Goal: Find specific page/section: Find specific page/section

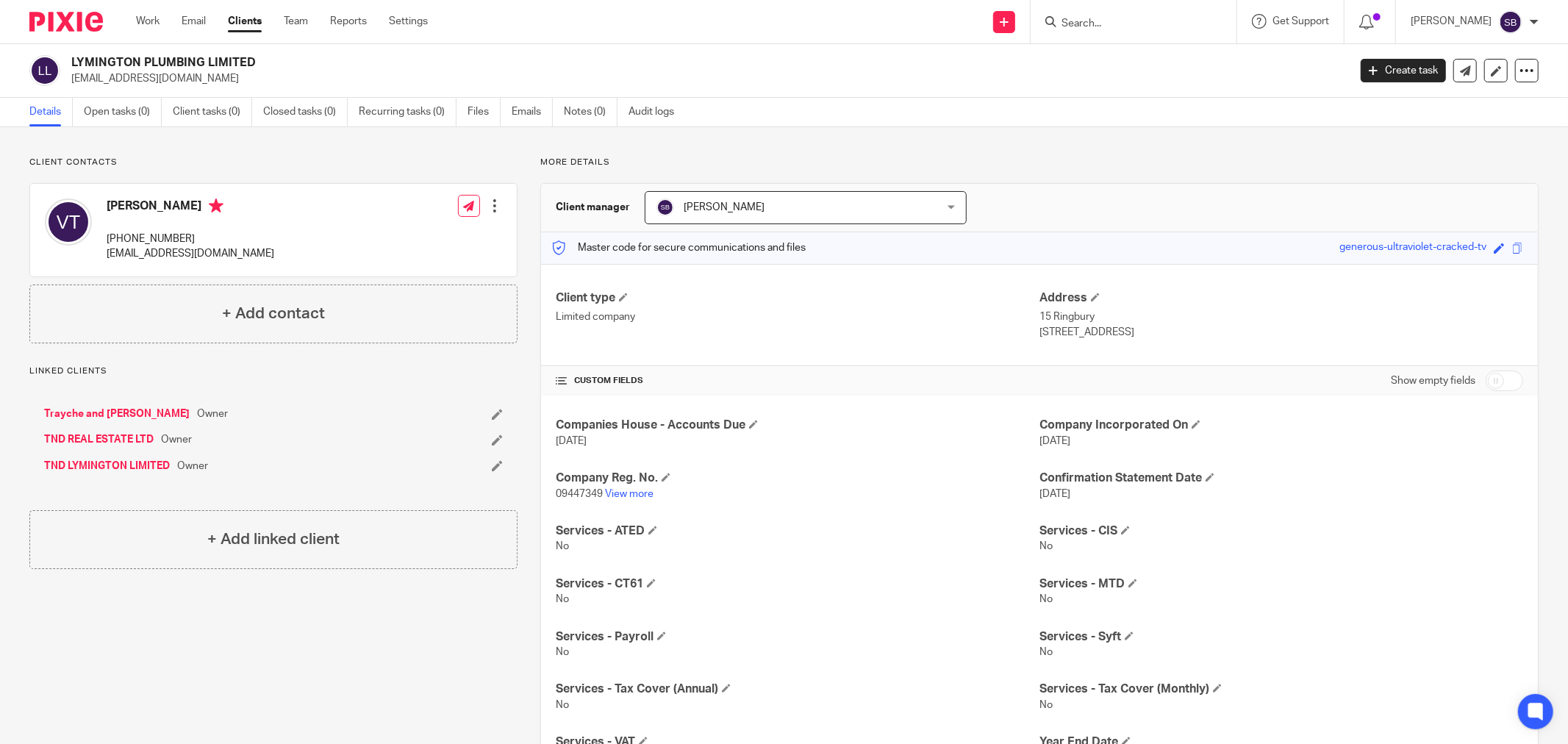
click at [1137, 23] on input "Search" at bounding box center [1125, 25] width 132 height 14
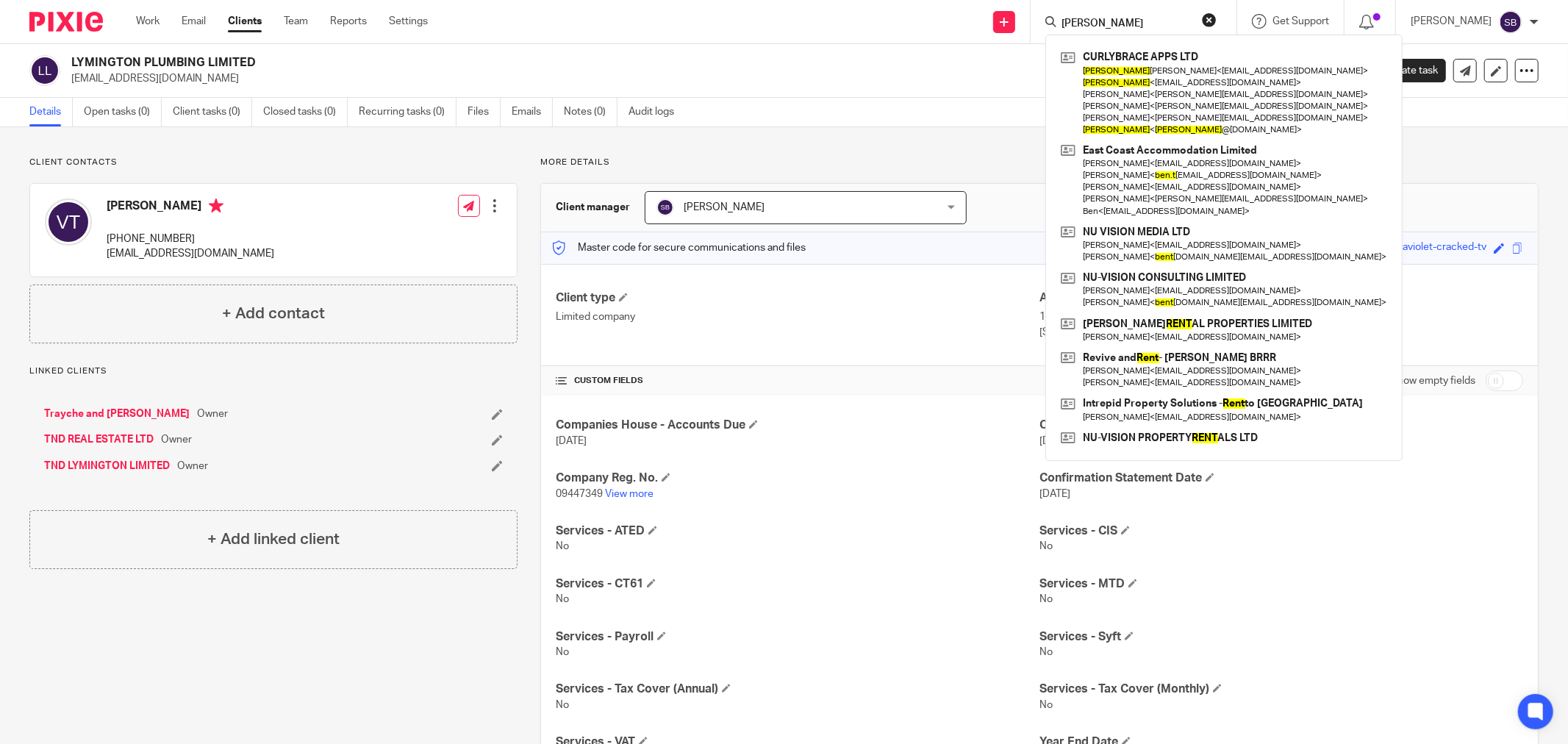
type input "brent"
click at [1460, 493] on p "8 Feb 2026" at bounding box center [1281, 493] width 483 height 14
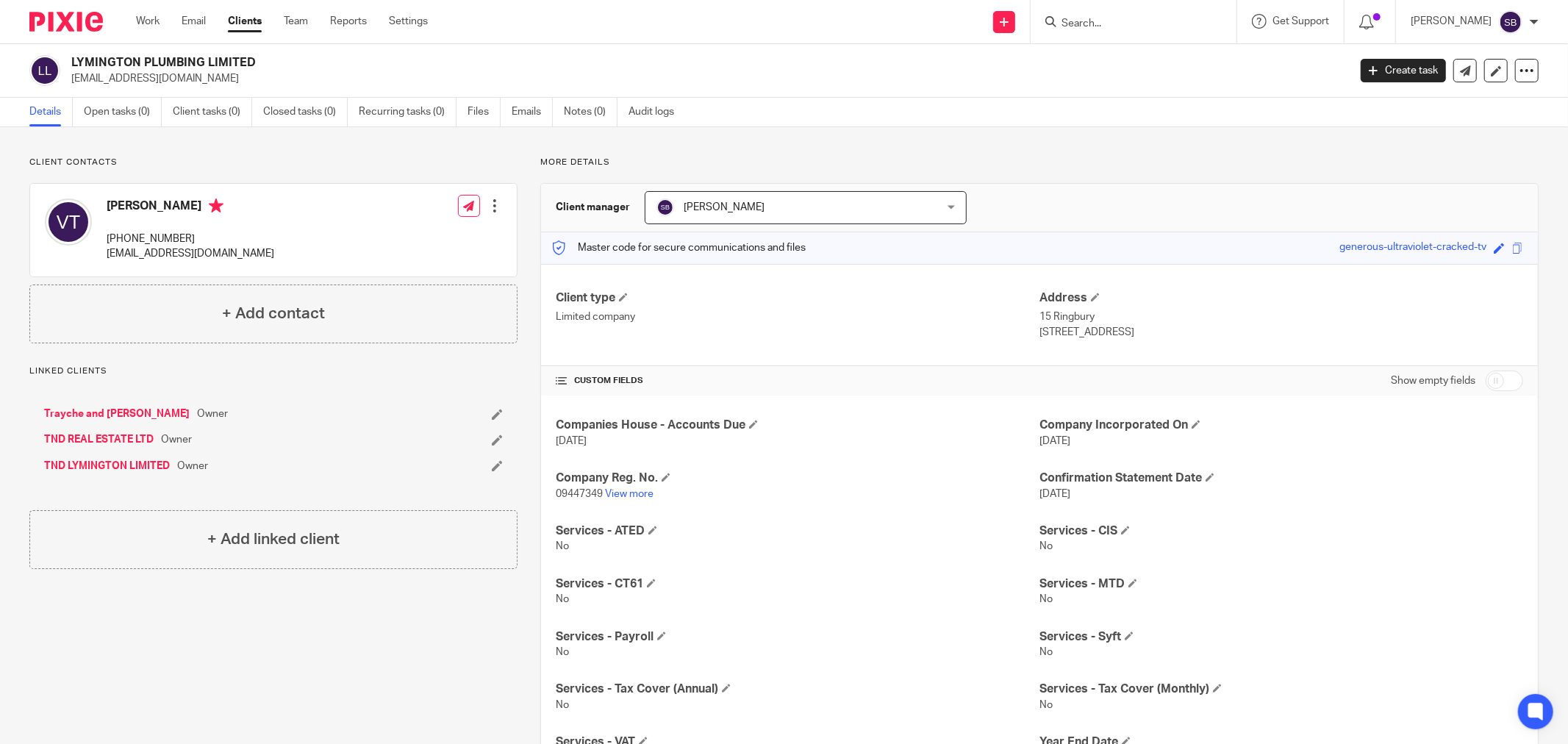
click at [1144, 19] on input "Search" at bounding box center [1125, 25] width 132 height 14
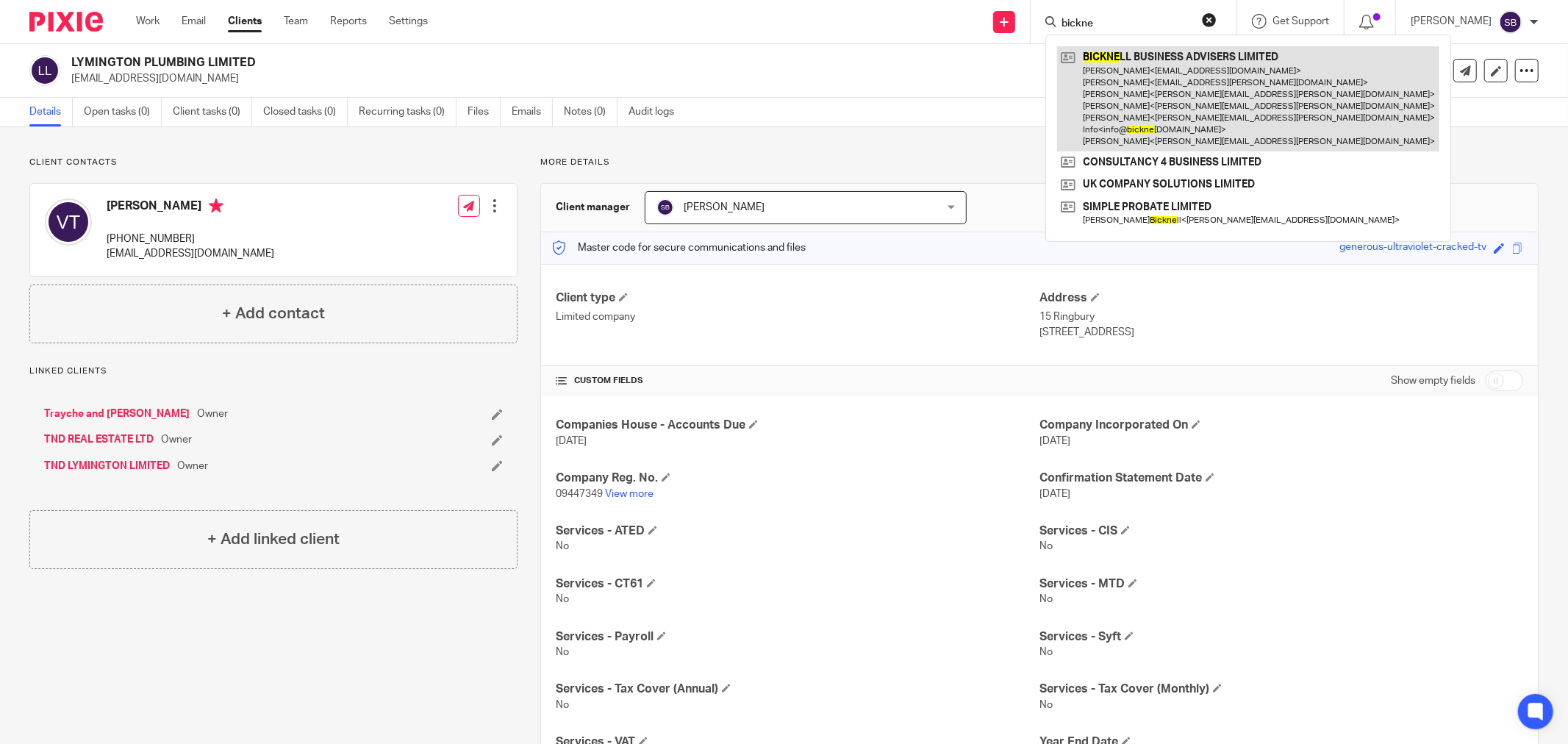
type input "bickne"
click at [1129, 88] on link at bounding box center [1248, 98] width 382 height 105
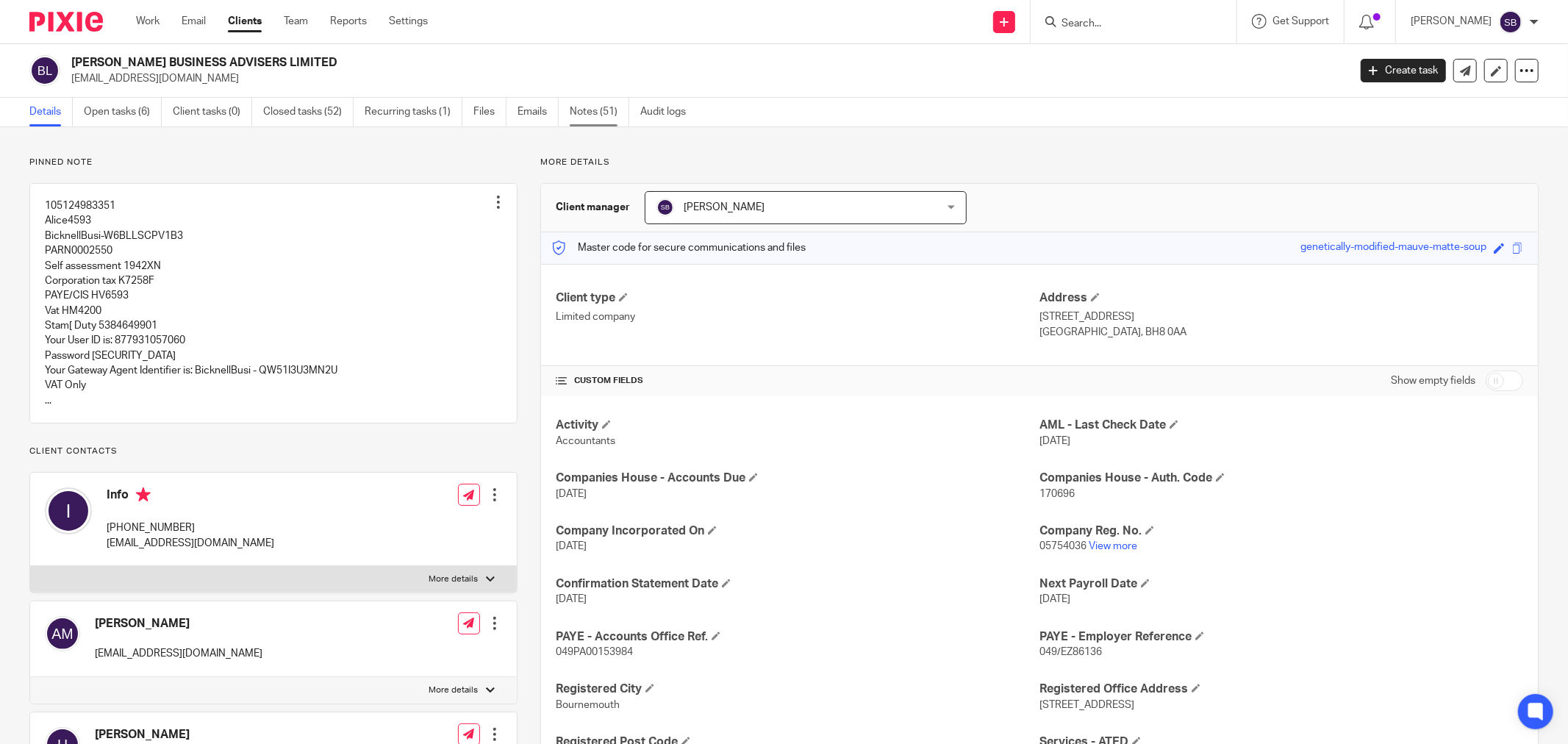
click at [595, 118] on link "Notes (51)" at bounding box center [599, 112] width 60 height 29
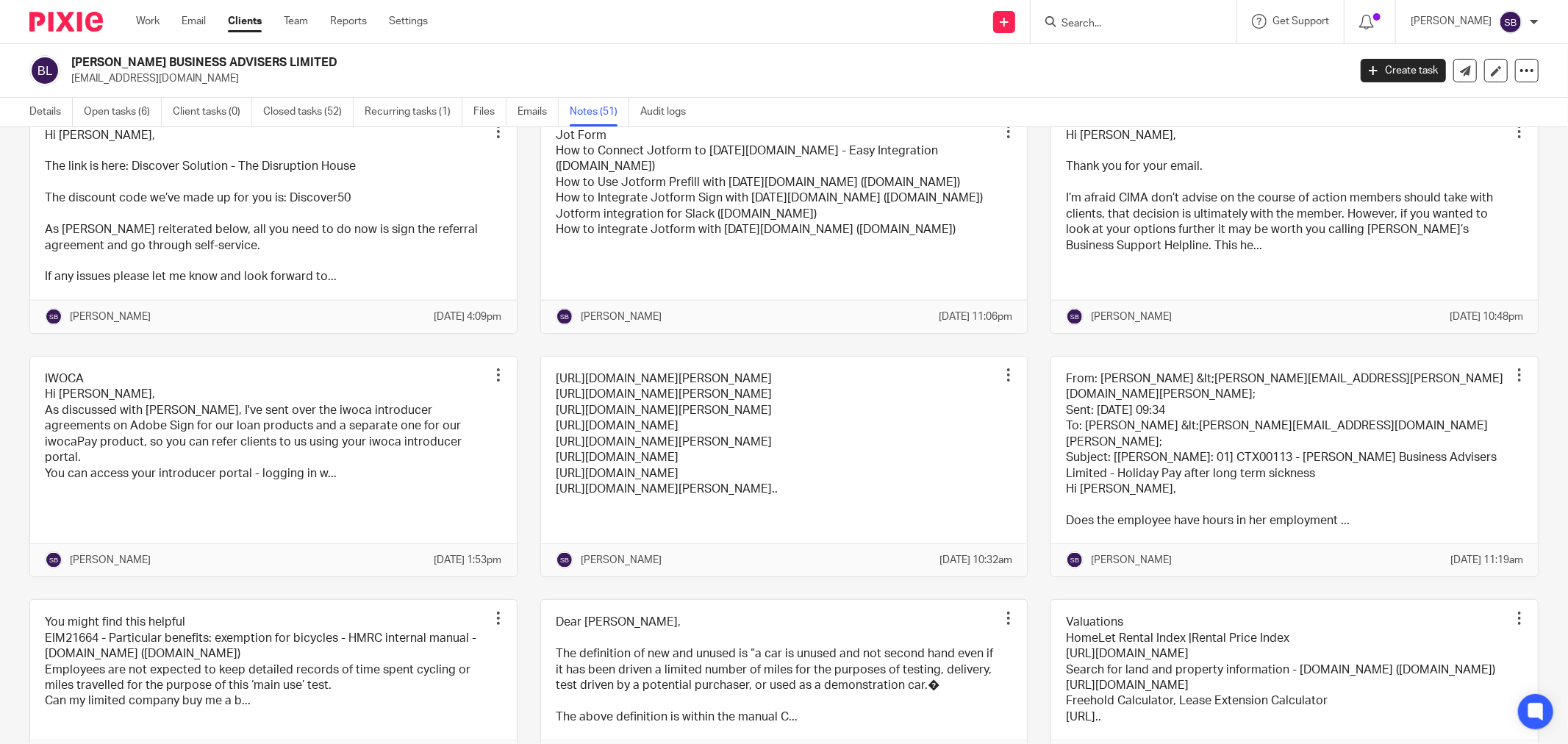
scroll to position [1715, 0]
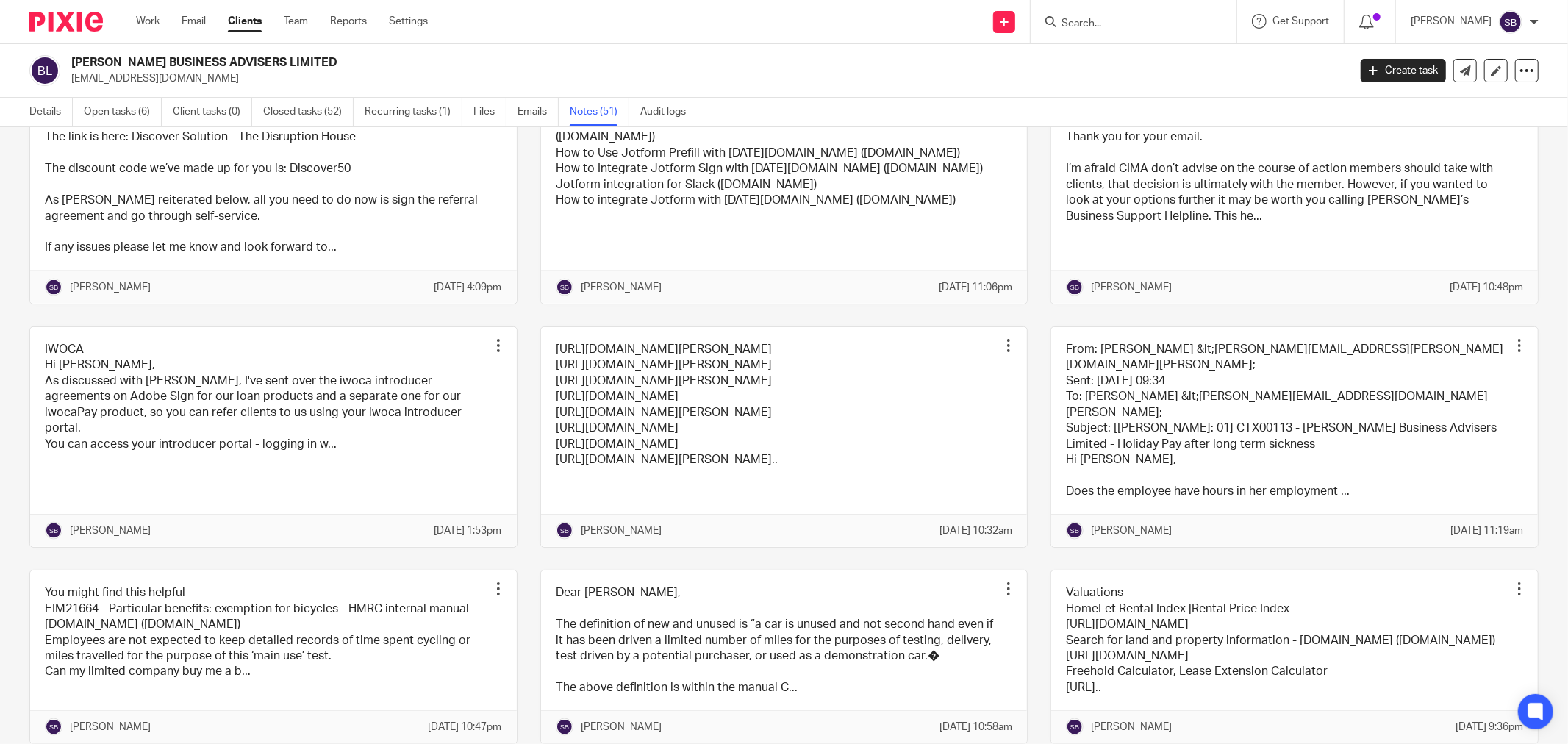
click at [894, 529] on link at bounding box center [784, 437] width 487 height 220
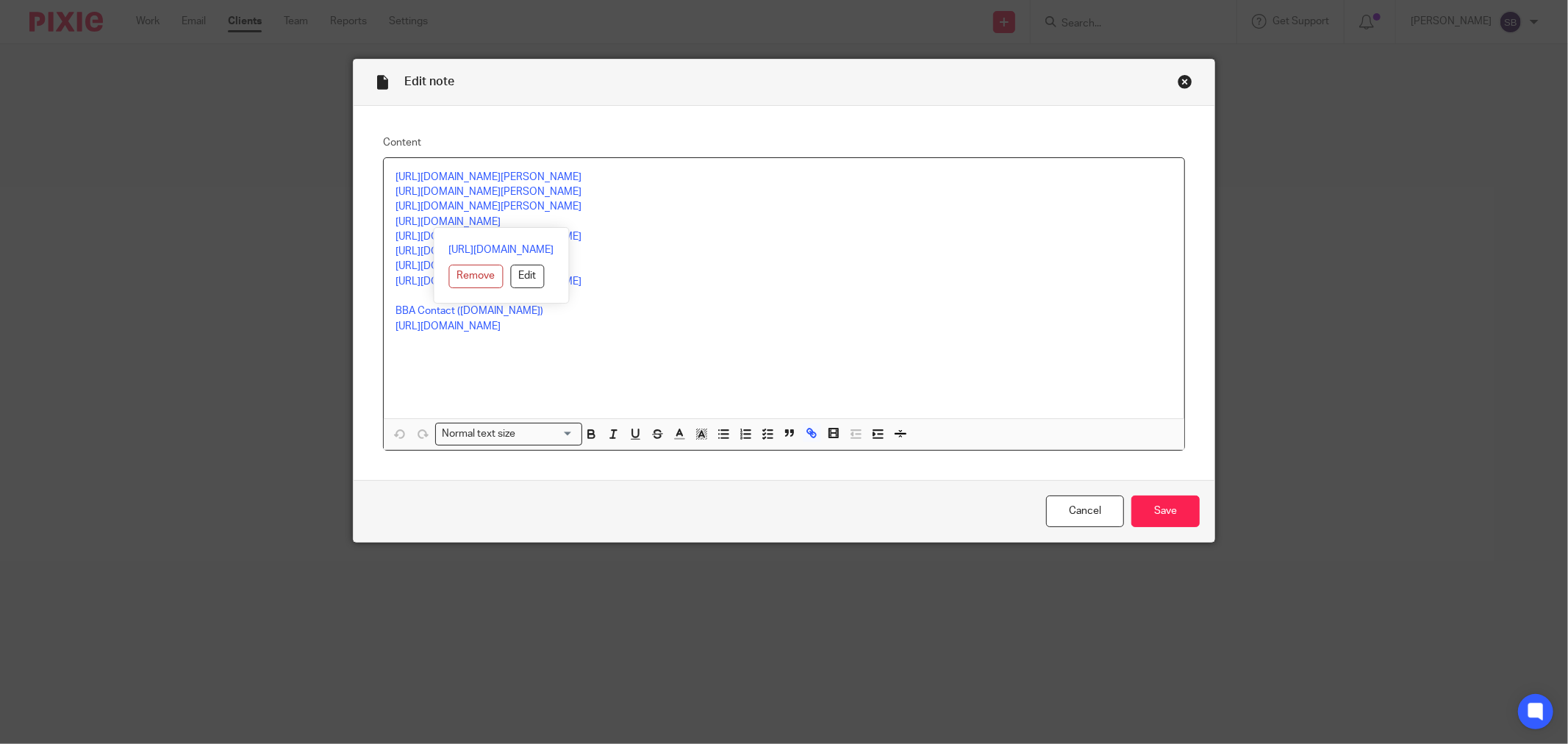
drag, startPoint x: 388, startPoint y: 218, endPoint x: 607, endPoint y: 222, distance: 219.0
click at [607, 222] on p "[URL][DOMAIN_NAME]" at bounding box center [784, 222] width 777 height 14
copy link "[URL][DOMAIN_NAME]"
click at [1179, 83] on div "Close this dialog window" at bounding box center [1184, 81] width 14 height 14
